Goal: Transaction & Acquisition: Purchase product/service

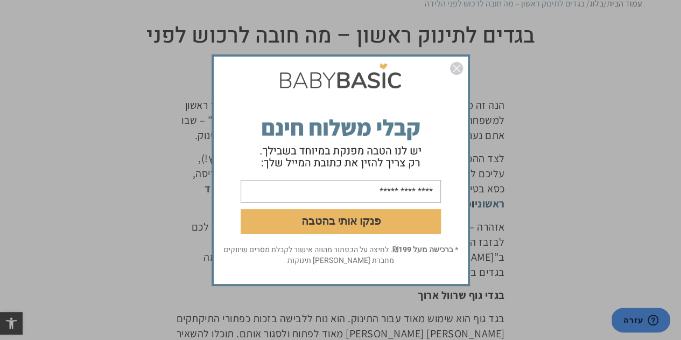
click at [457, 68] on img "סגור" at bounding box center [456, 68] width 13 height 13
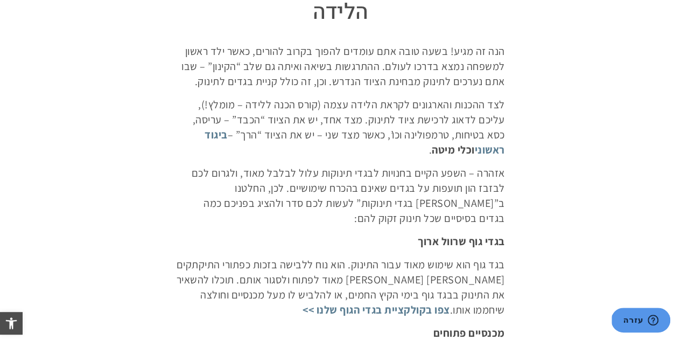
scroll to position [215, 0]
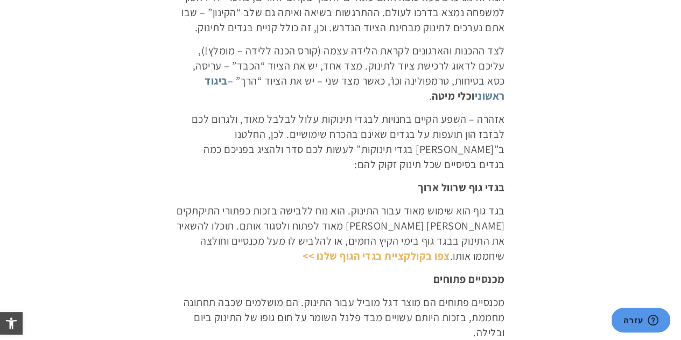
click at [303, 249] on link "צפו בקולקציית בגדי הגוף שלנו >>" at bounding box center [377, 256] width 148 height 14
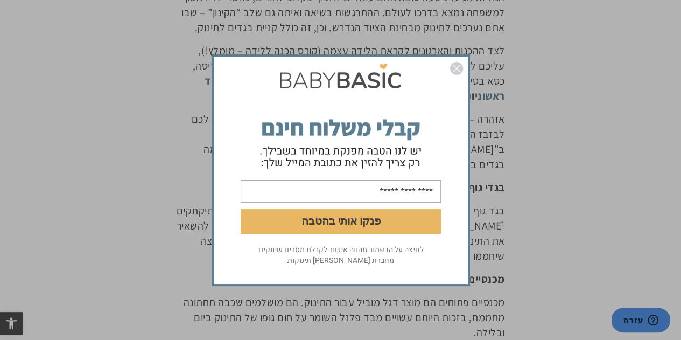
click at [458, 65] on img "סגור" at bounding box center [456, 68] width 13 height 13
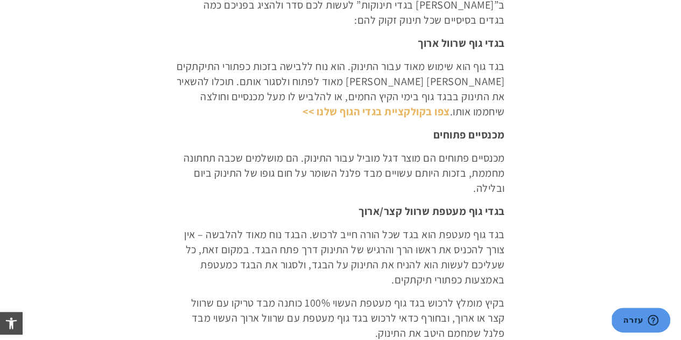
scroll to position [377, 0]
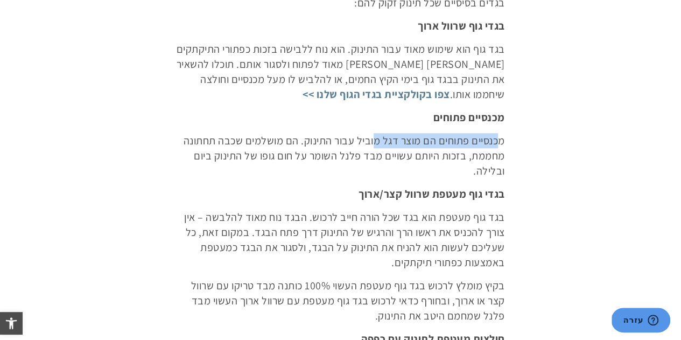
drag, startPoint x: 500, startPoint y: 141, endPoint x: 374, endPoint y: 145, distance: 125.5
click at [374, 145] on p "מכנסיים פתוחים הם מוצר דגל מוביל עבור התינוק. הם מושלמים שכבה תחתונה מחממת, בזכ…" at bounding box center [341, 155] width 328 height 45
click at [363, 164] on p "מכנסיים פתוחים הם מוצר דגל מוביל עבור התינוק. הם מושלמים שכבה תחתונה מחממת, בזכ…" at bounding box center [341, 155] width 328 height 45
drag, startPoint x: 501, startPoint y: 137, endPoint x: 439, endPoint y: 144, distance: 62.3
click at [439, 144] on p "מכנסיים פתוחים הם מוצר דגל מוביל עבור התינוק. הם מושלמים שכבה תחתונה מחממת, בזכ…" at bounding box center [341, 155] width 328 height 45
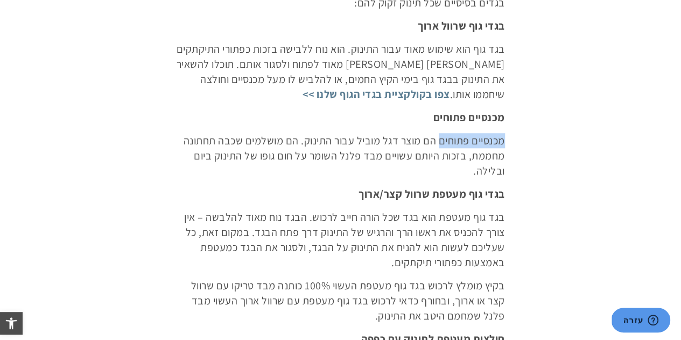
copy p "מכנסיים פתוחים"
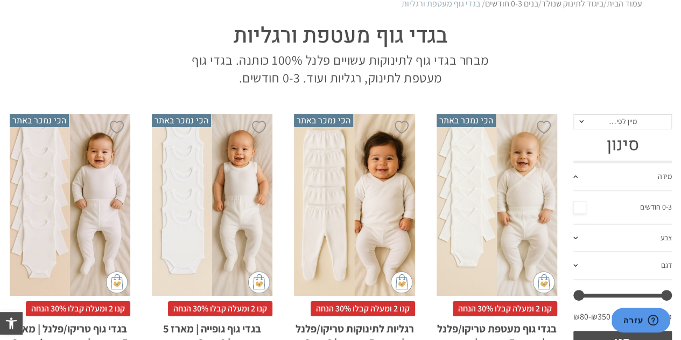
scroll to position [162, 0]
